Goal: Information Seeking & Learning: Compare options

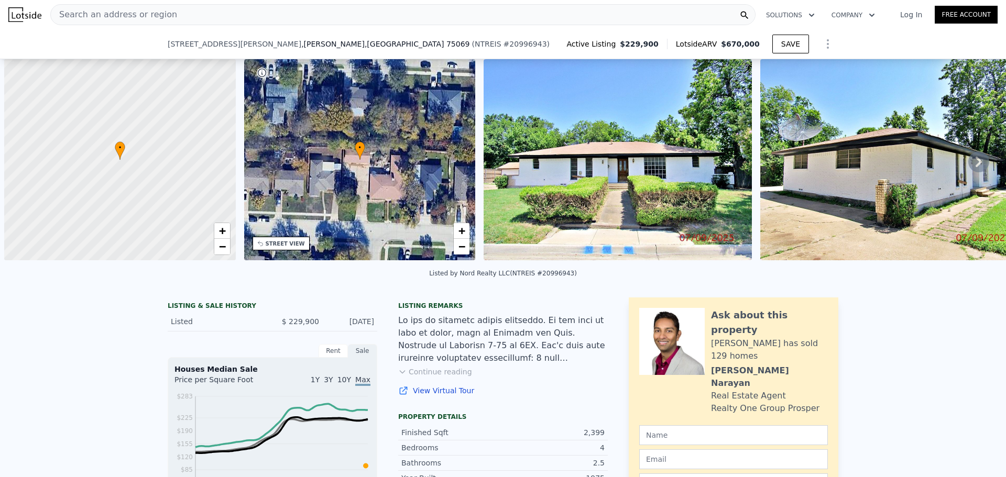
scroll to position [0, 4]
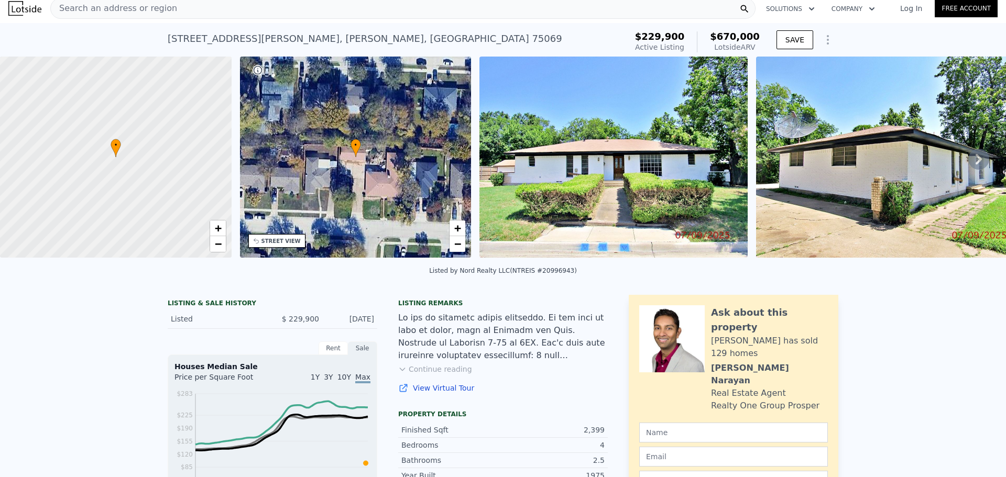
scroll to position [4, 0]
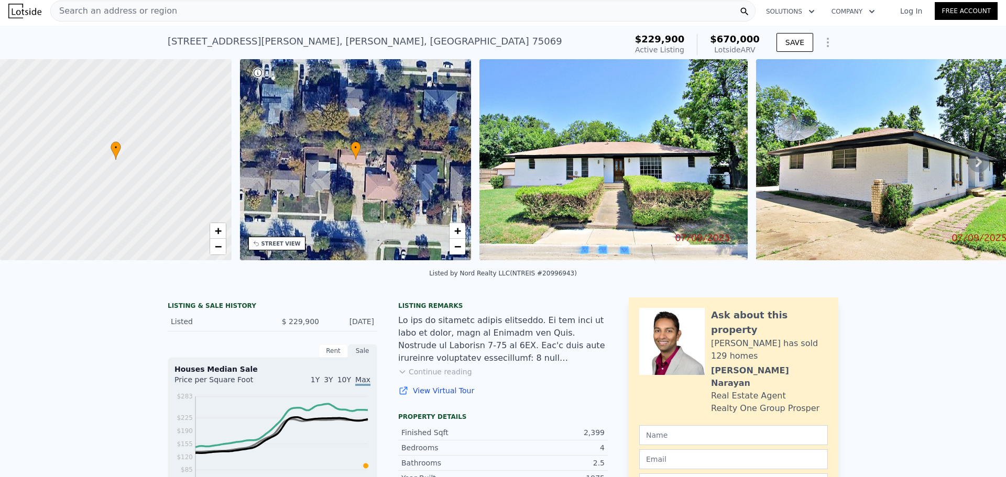
click at [312, 15] on div "Search an address or region" at bounding box center [402, 11] width 705 height 21
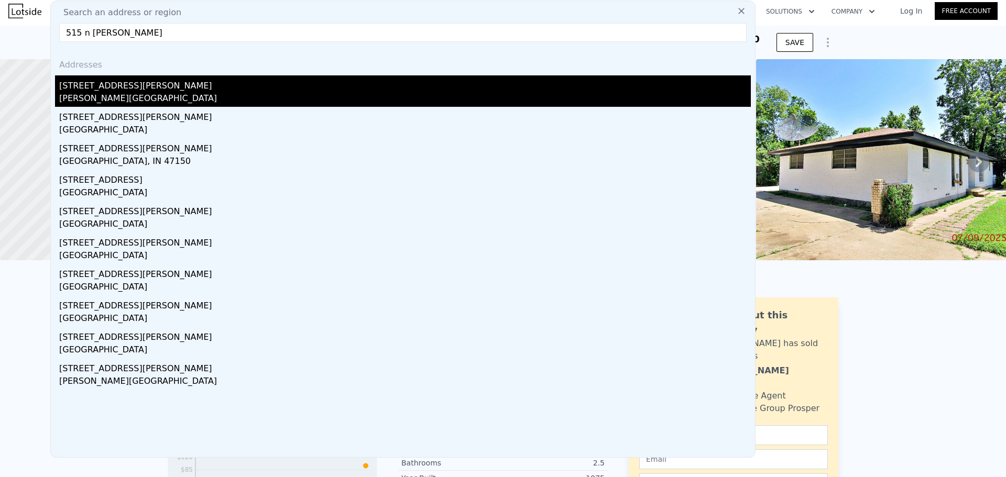
type input "515 n [PERSON_NAME]"
click at [168, 88] on div "[STREET_ADDRESS][PERSON_NAME]" at bounding box center [405, 83] width 692 height 17
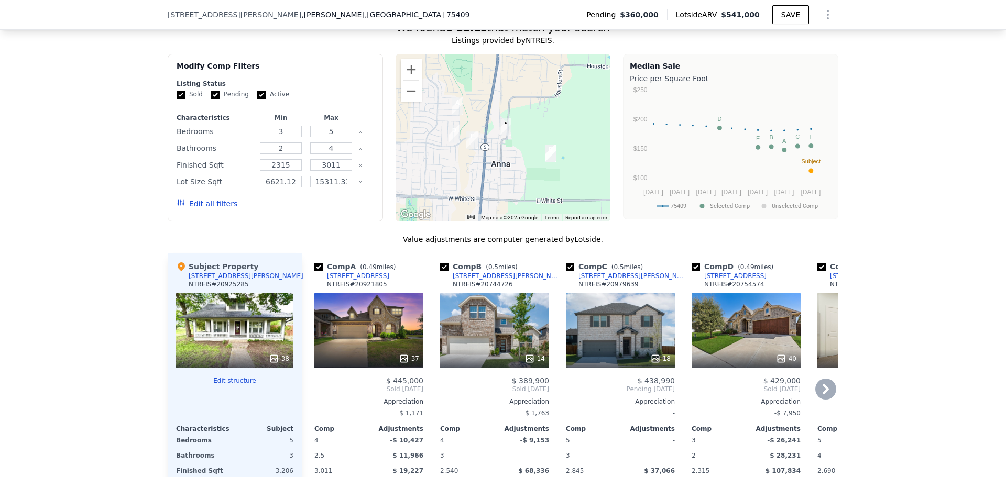
scroll to position [1101, 0]
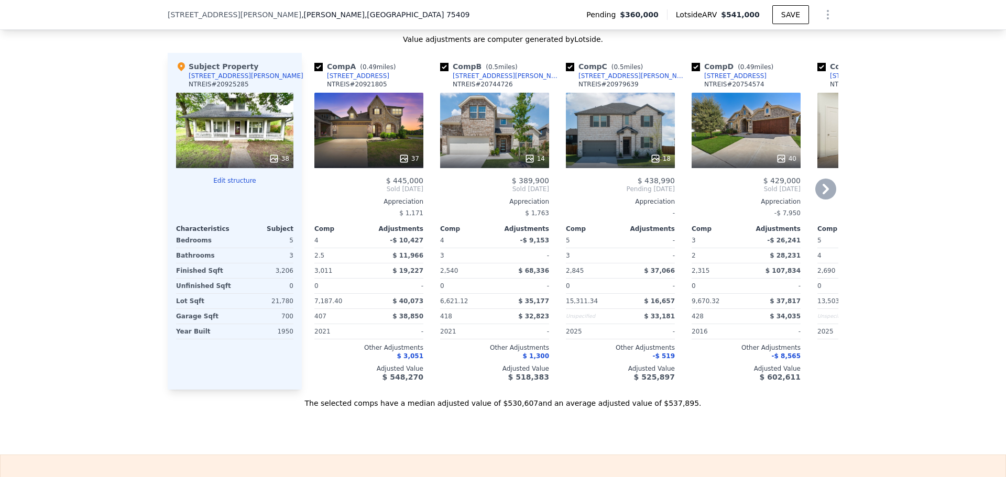
click at [601, 246] on div "5" at bounding box center [592, 240] width 52 height 15
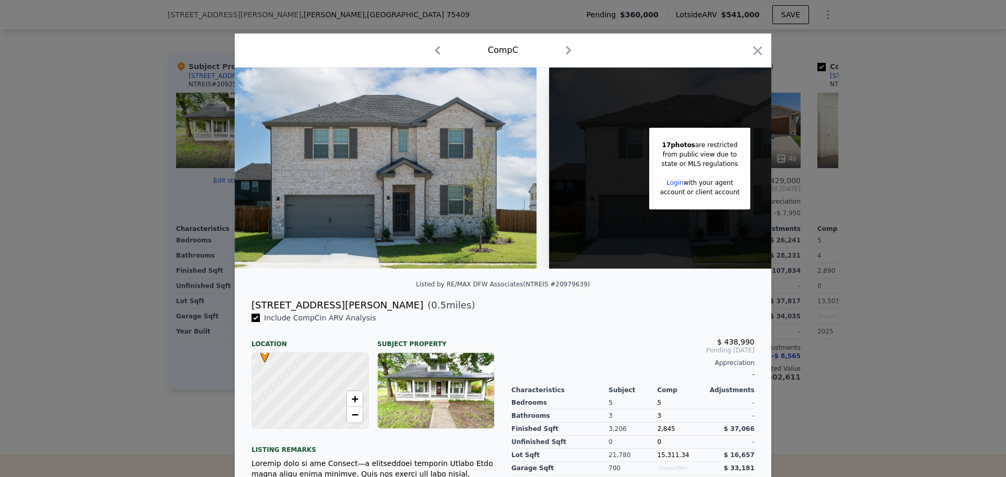
click at [857, 275] on div at bounding box center [503, 238] width 1006 height 477
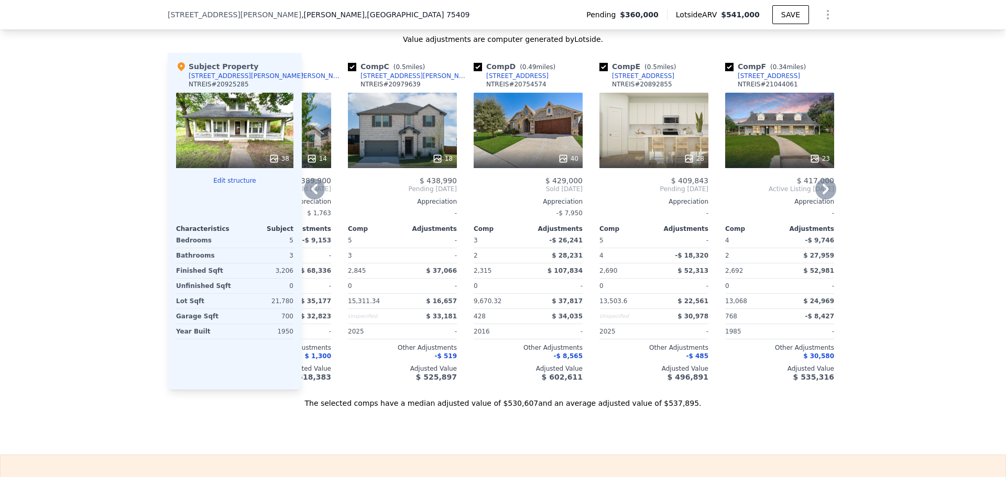
scroll to position [0, 243]
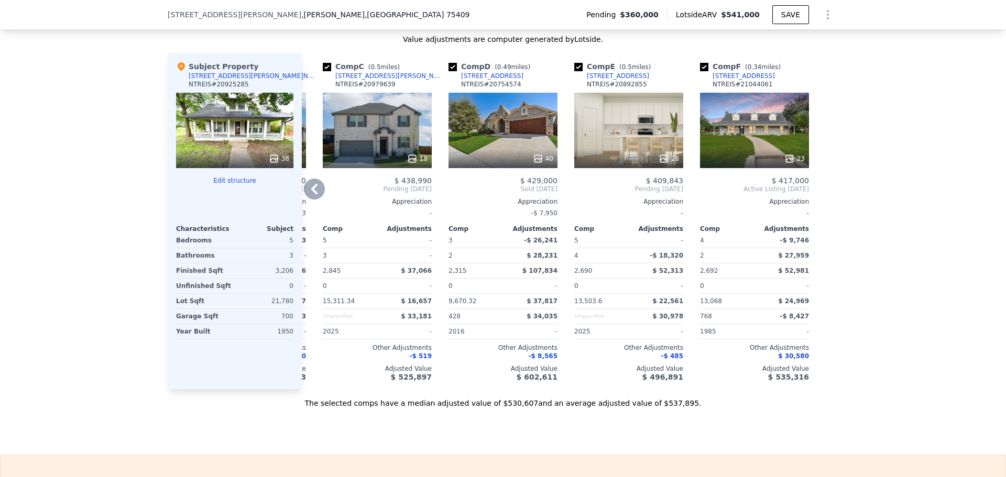
click at [769, 248] on div "$ 27,959" at bounding box center [783, 255] width 52 height 15
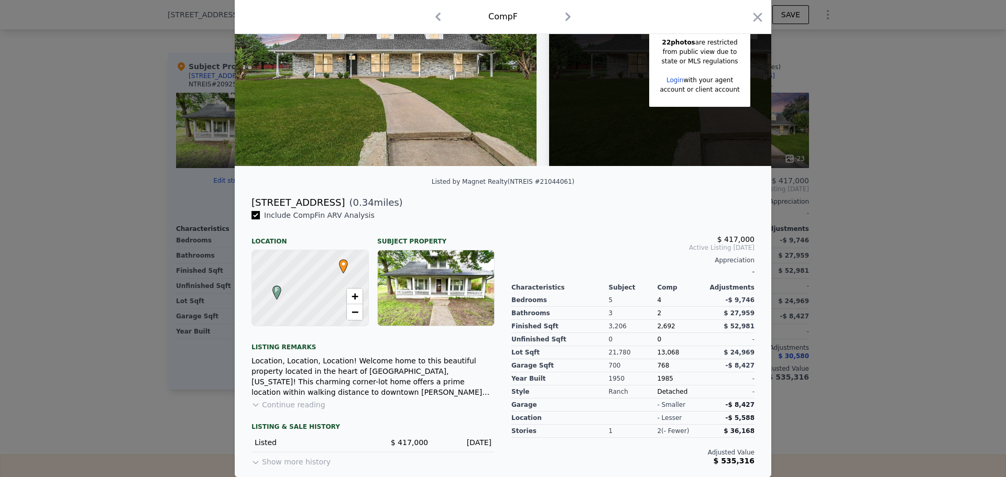
scroll to position [110, 0]
click at [878, 309] on div at bounding box center [503, 238] width 1006 height 477
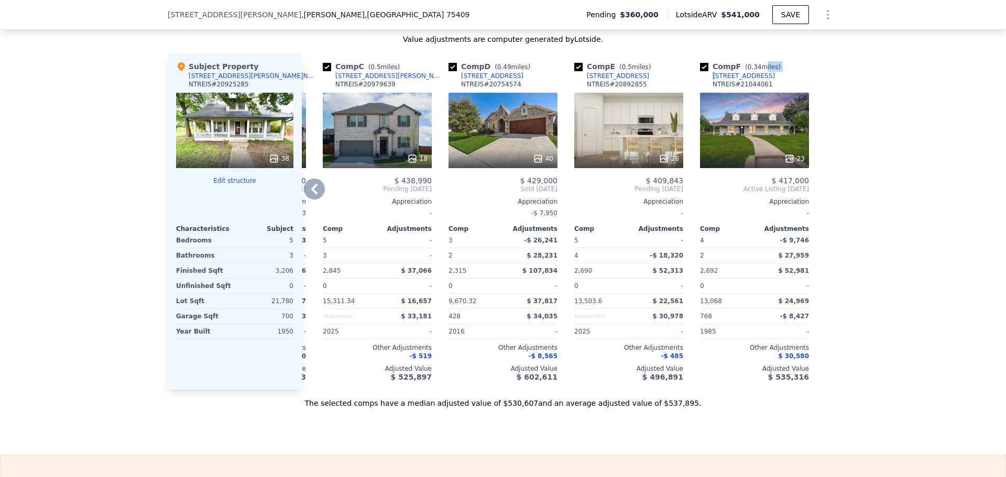
drag, startPoint x: 754, startPoint y: 75, endPoint x: 713, endPoint y: 77, distance: 40.9
click at [713, 77] on div "Comp F ( 0.34 miles) [STREET_ADDRESS] # 21044061" at bounding box center [754, 76] width 109 height 31
click at [755, 77] on div "Comp F ( 0.34 miles) [STREET_ADDRESS] # 21044061" at bounding box center [754, 76] width 109 height 31
drag, startPoint x: 755, startPoint y: 77, endPoint x: 741, endPoint y: 80, distance: 15.0
click at [741, 80] on div "Comp F ( 0.34 miles) [STREET_ADDRESS] # 21044061" at bounding box center [754, 76] width 109 height 31
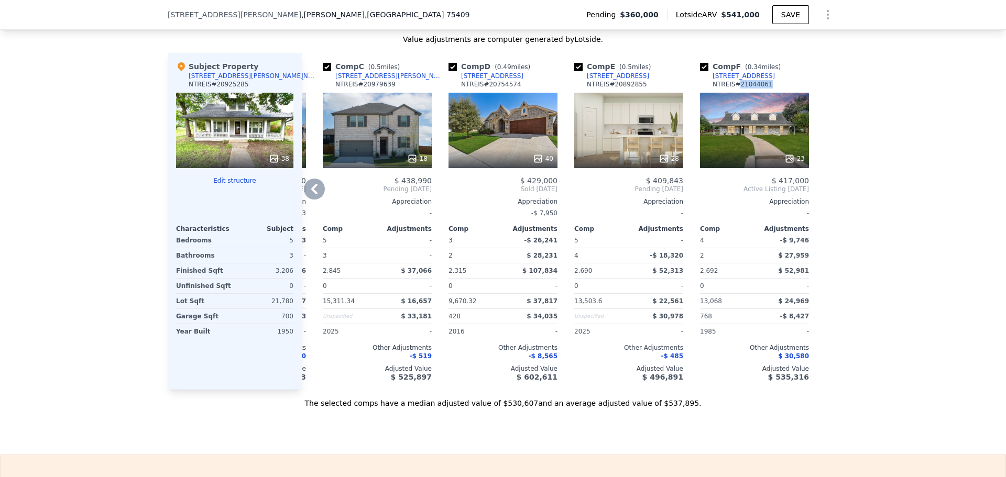
click at [704, 74] on link "[STREET_ADDRESS]" at bounding box center [737, 76] width 75 height 8
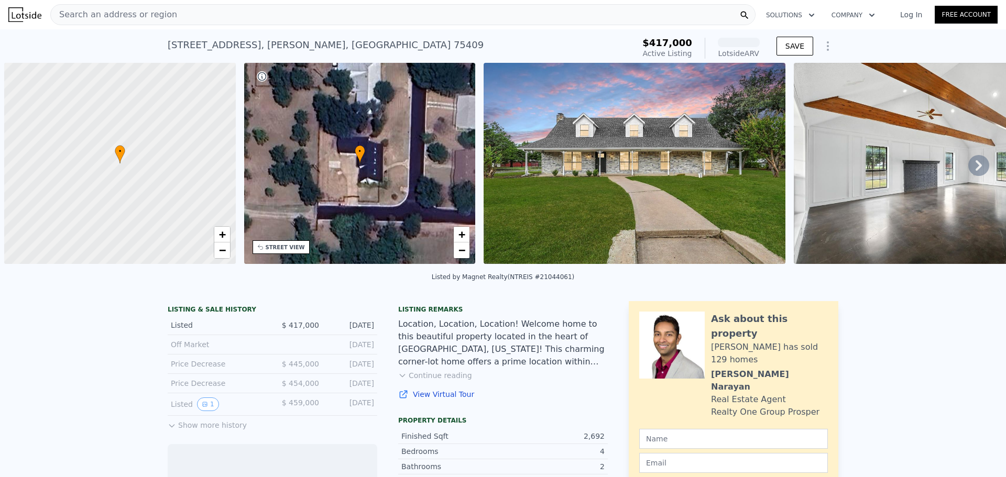
scroll to position [0, 4]
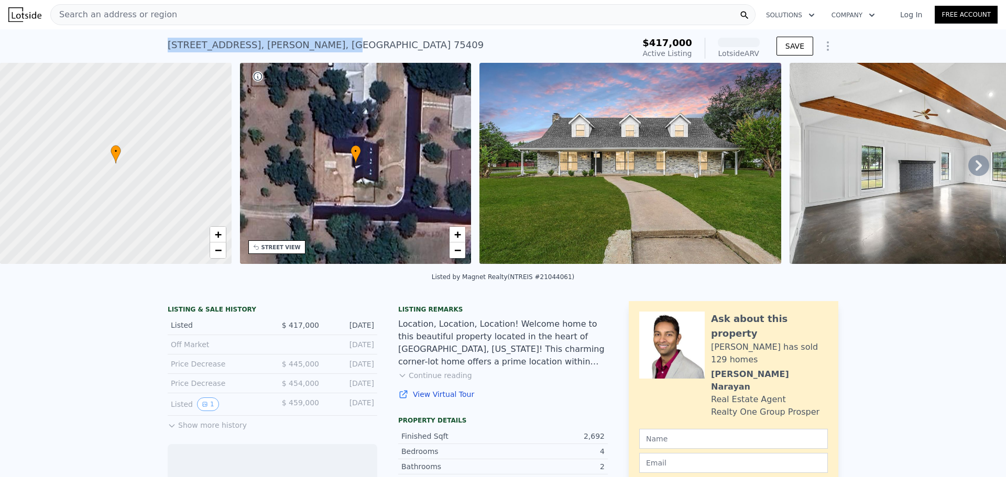
drag, startPoint x: 271, startPoint y: 45, endPoint x: 161, endPoint y: 45, distance: 110.1
click at [161, 45] on div "[STREET_ADDRESS][PERSON_NAME] Active at $417k (~ARV ) $417,000 Active Listing L…" at bounding box center [503, 46] width 1006 height 34
copy div "[STREET_ADDRESS]"
